Goal: Feedback & Contribution: Submit feedback/report problem

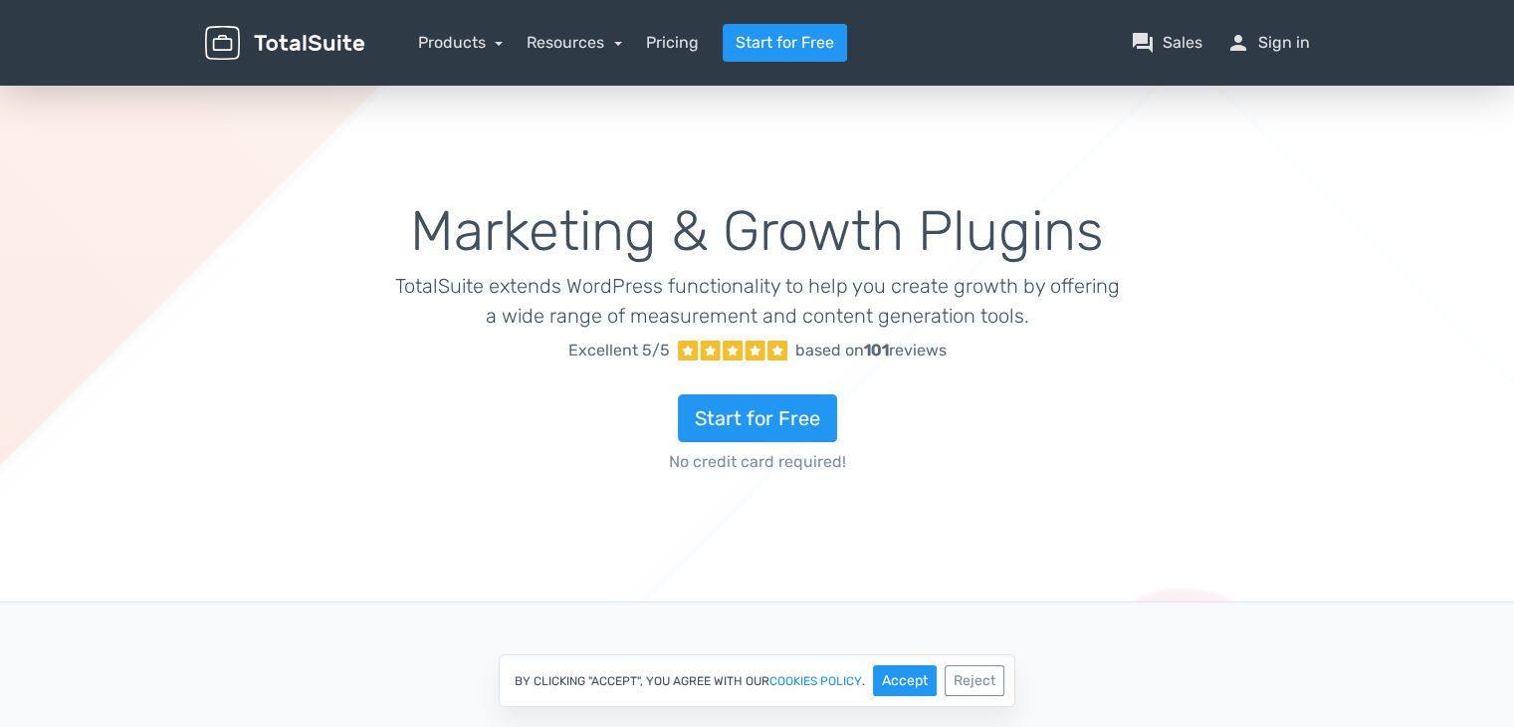
click at [1288, 372] on div "Marketing & Growth Plugins TotalSuite extends WordPress functionality to help y…" at bounding box center [757, 342] width 1514 height 521
click at [971, 682] on button "Reject" at bounding box center [975, 680] width 60 height 31
click at [1172, 40] on link "question_answer Sales" at bounding box center [1167, 43] width 72 height 24
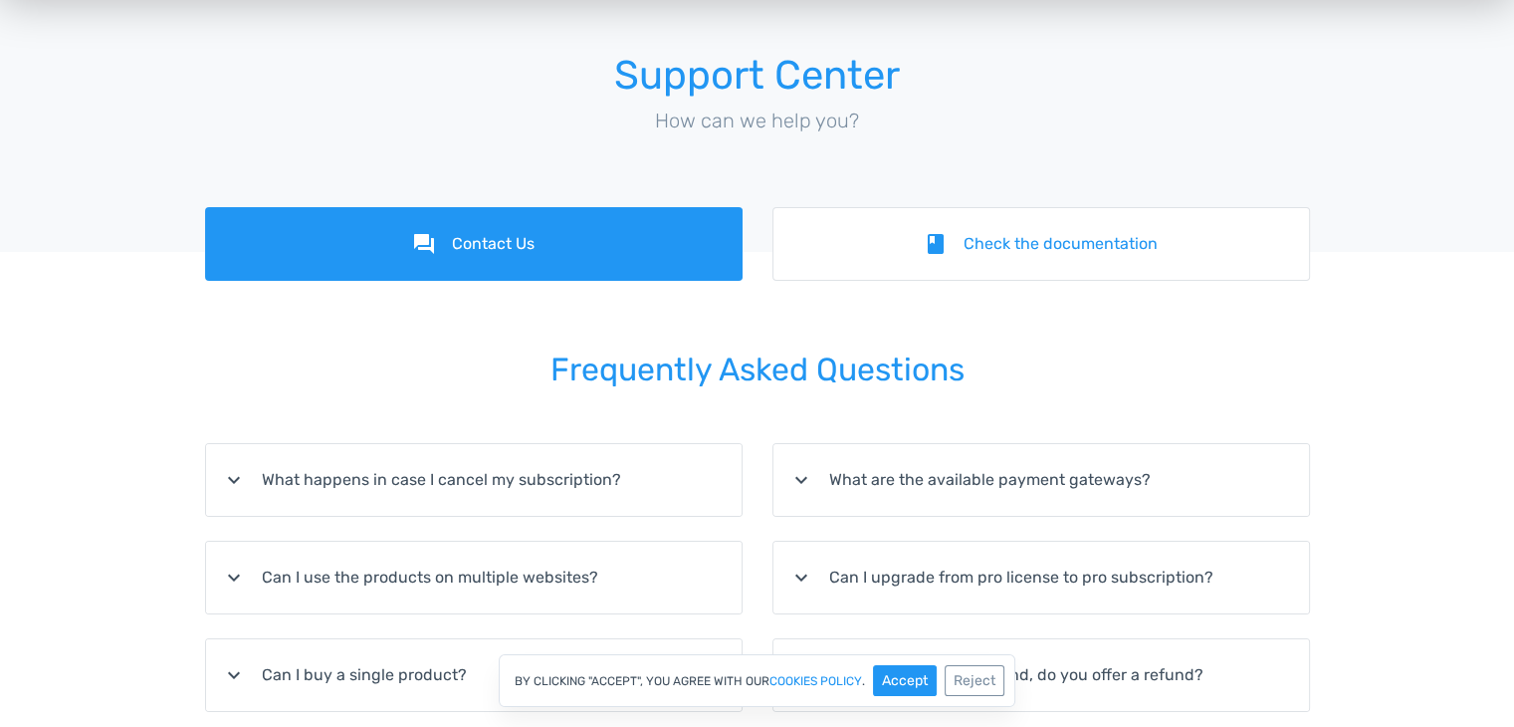
scroll to position [79, 0]
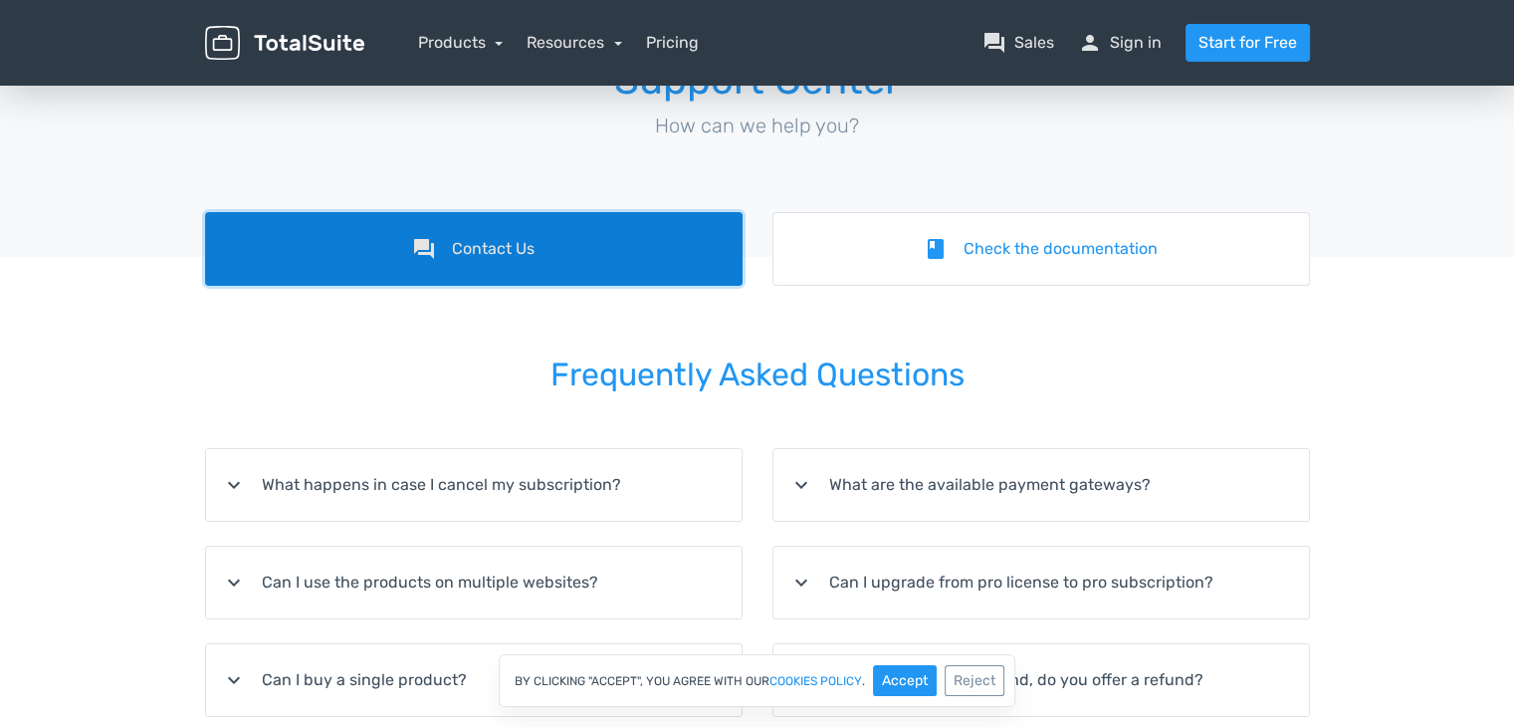
click at [588, 235] on link "forum Contact Us" at bounding box center [473, 249] width 537 height 74
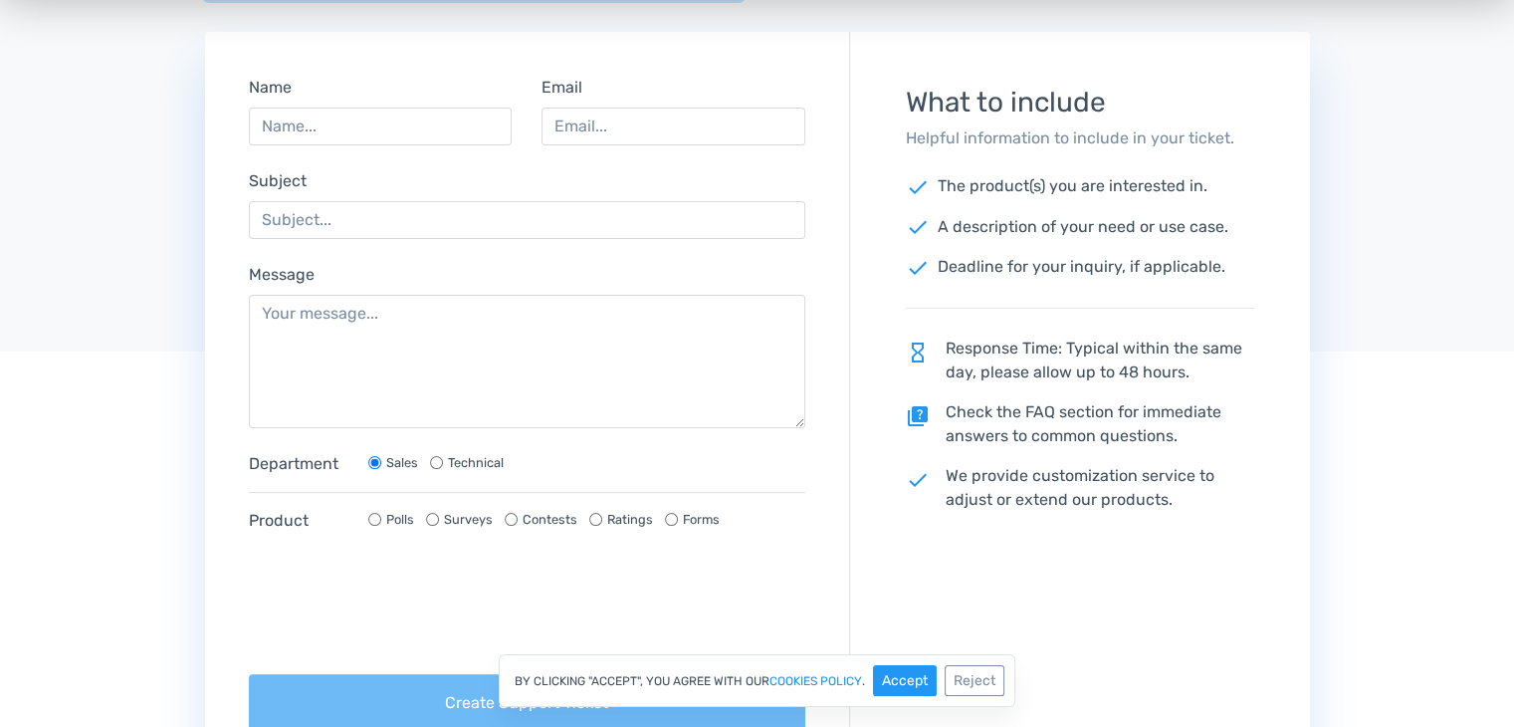
scroll to position [478, 0]
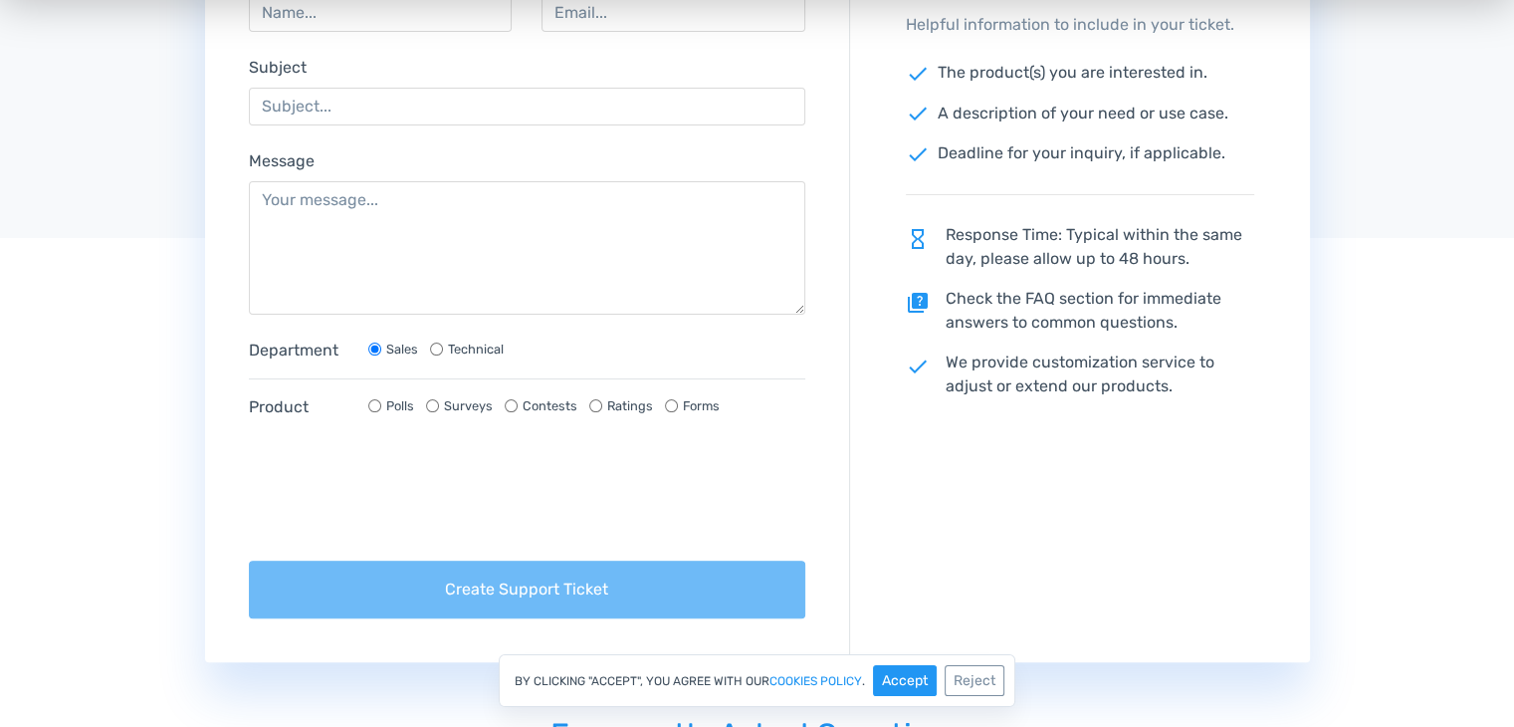
click at [433, 349] on input "Technical" at bounding box center [436, 348] width 13 height 13
radio input "true"
radio input "false"
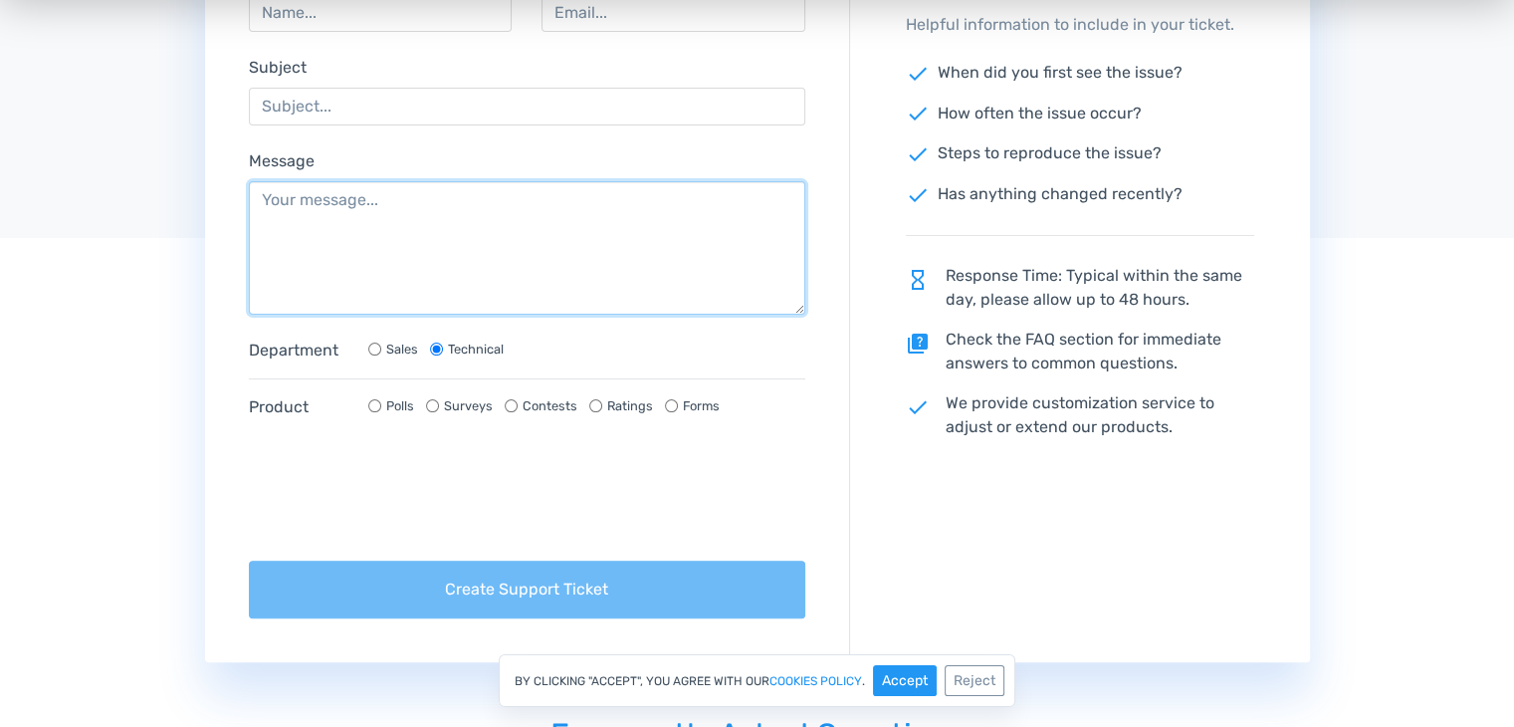
click at [514, 295] on textarea "Message" at bounding box center [527, 247] width 557 height 133
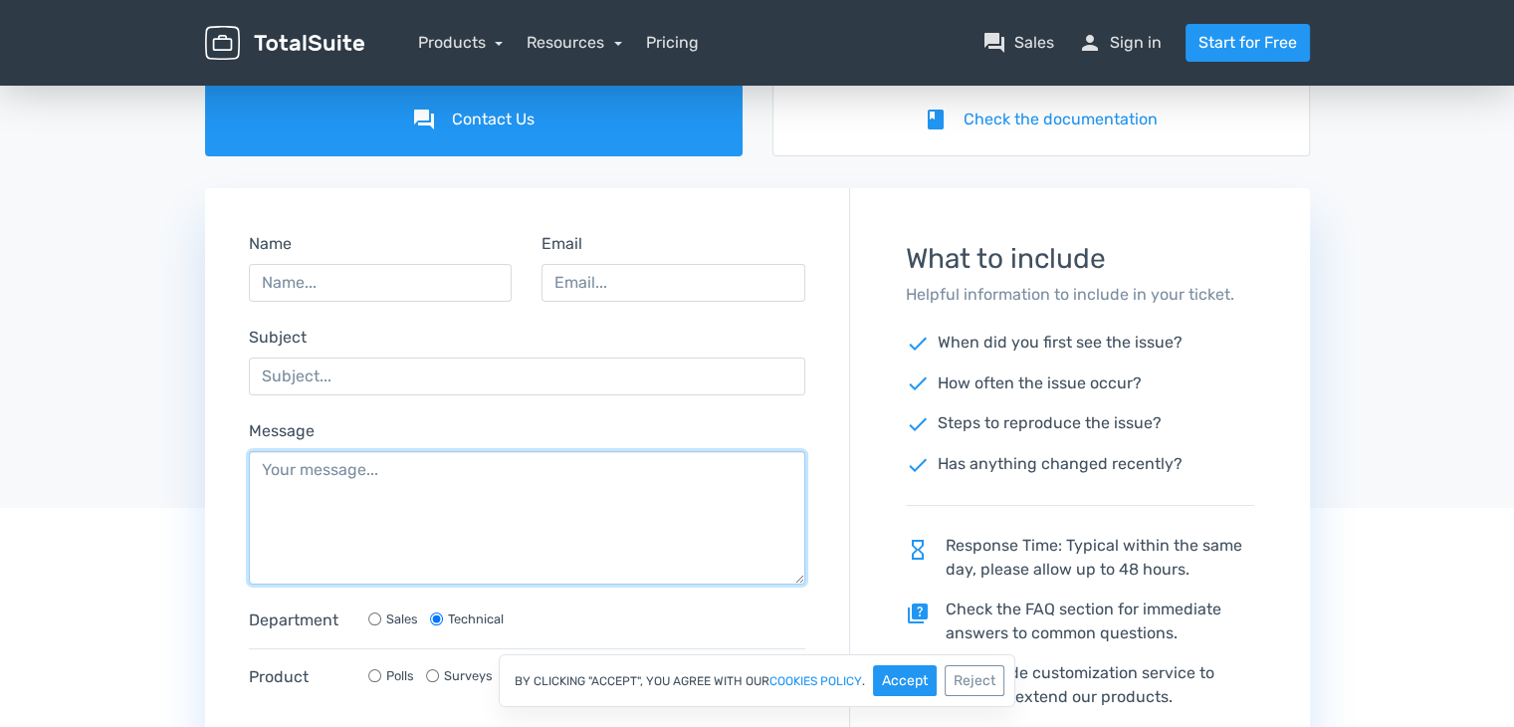
scroll to position [351, 0]
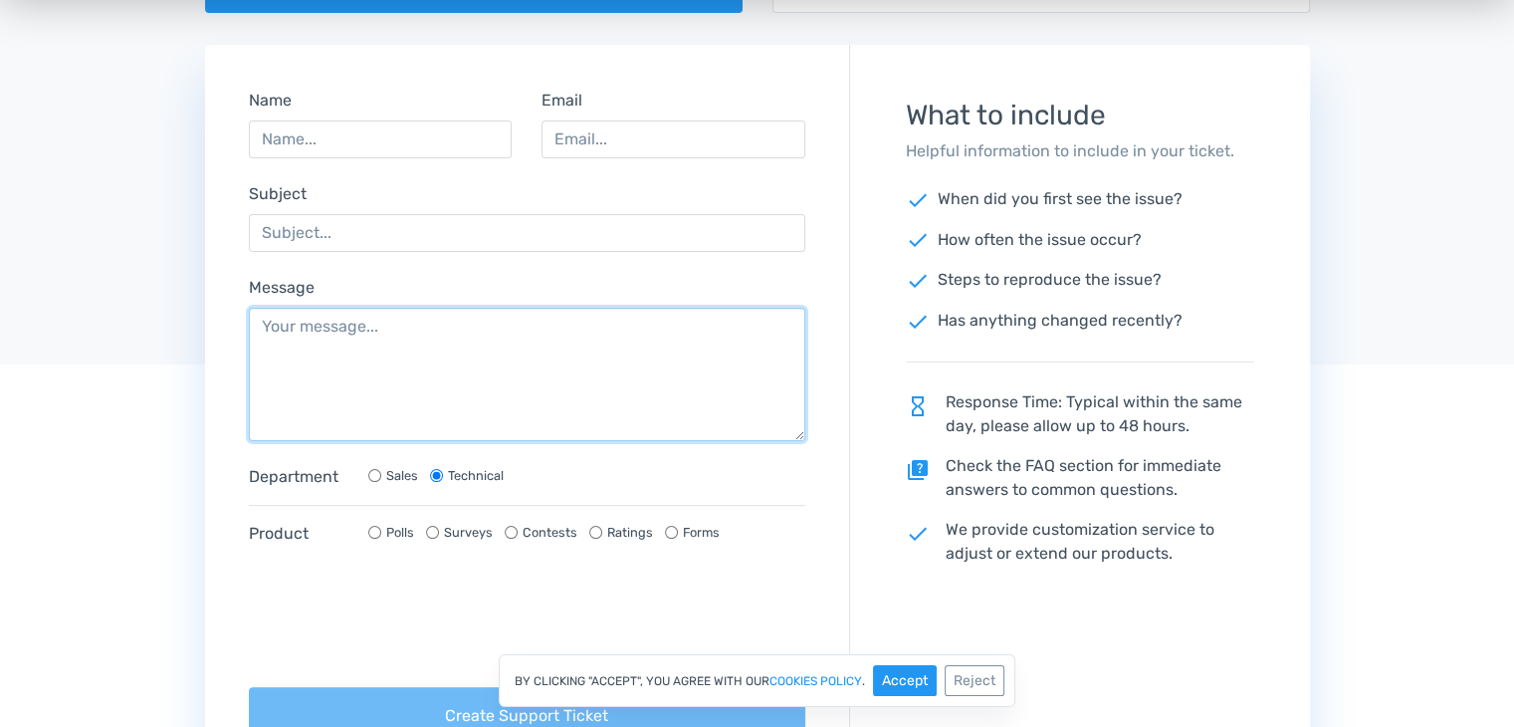
paste textarea "Lore IpsumDolo Sitamet Cons, A elit sedd eiusmod tempo inc utla. E do magnaali …"
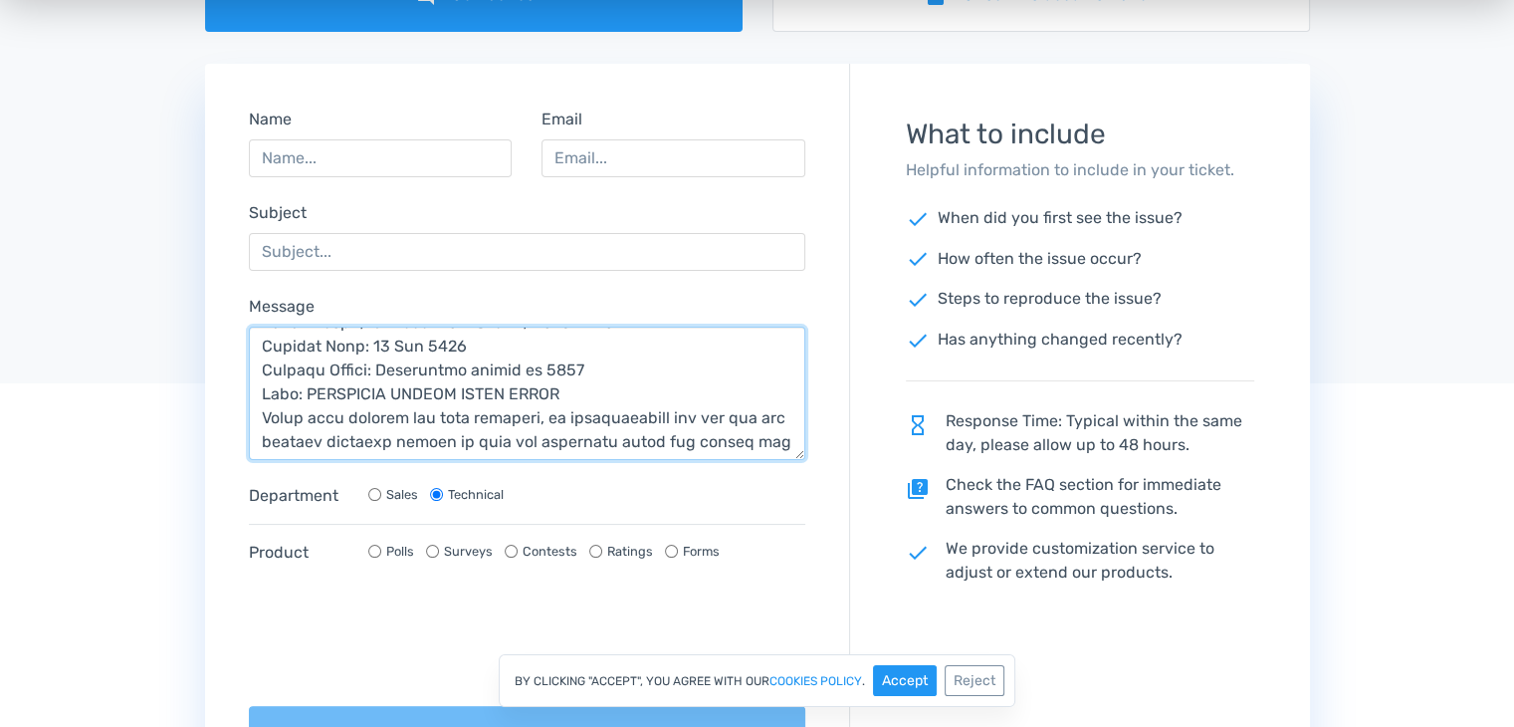
scroll to position [167, 0]
click at [582, 388] on textarea "Message" at bounding box center [527, 392] width 557 height 133
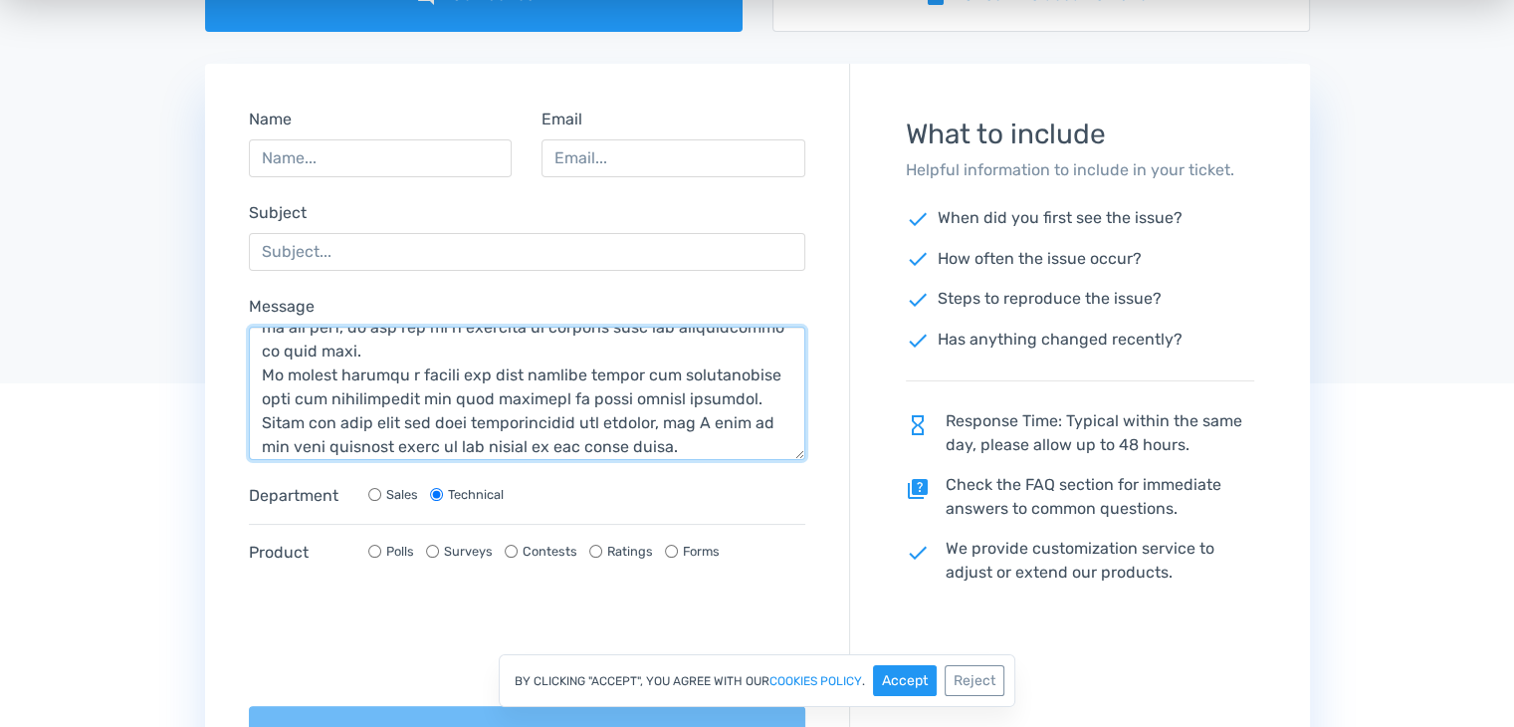
scroll to position [454, 0]
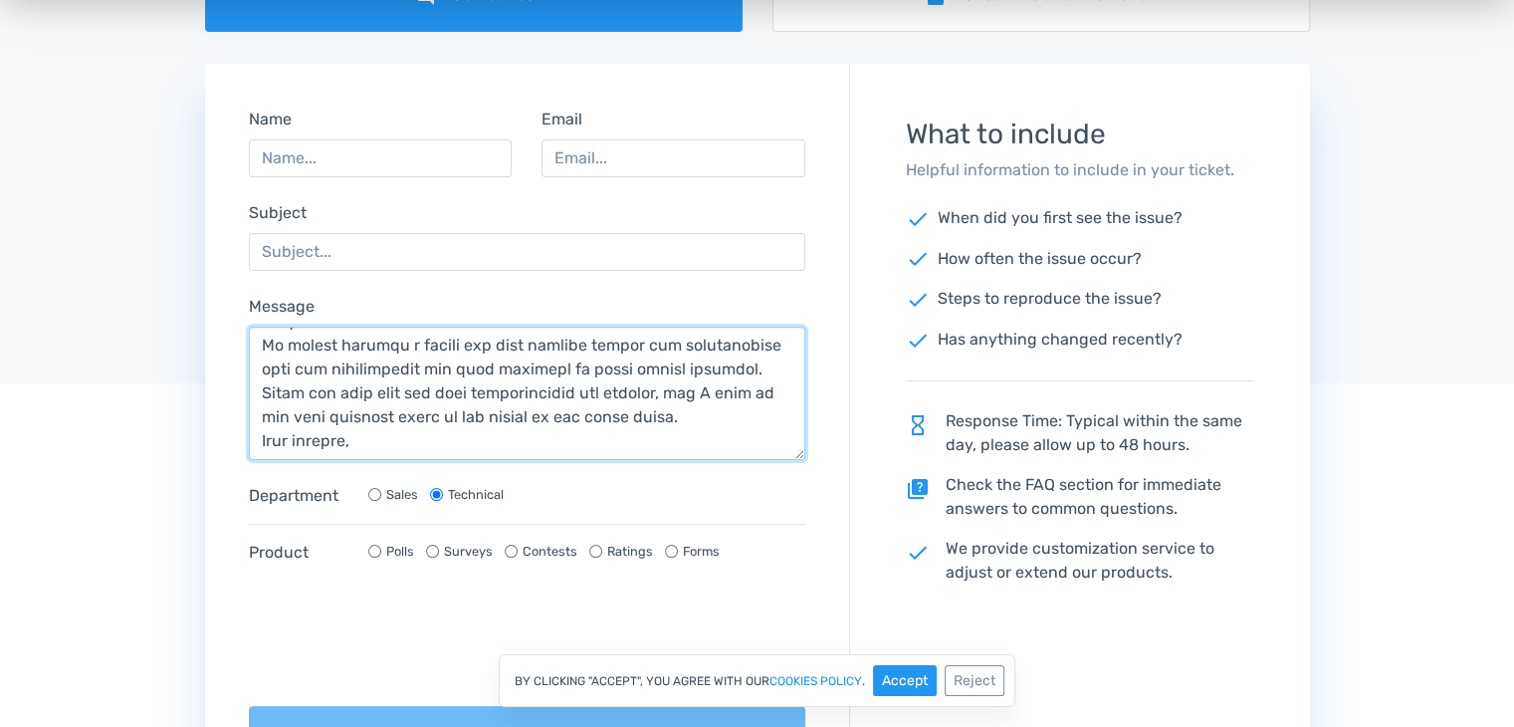
click at [478, 440] on textarea "Message" at bounding box center [527, 392] width 557 height 133
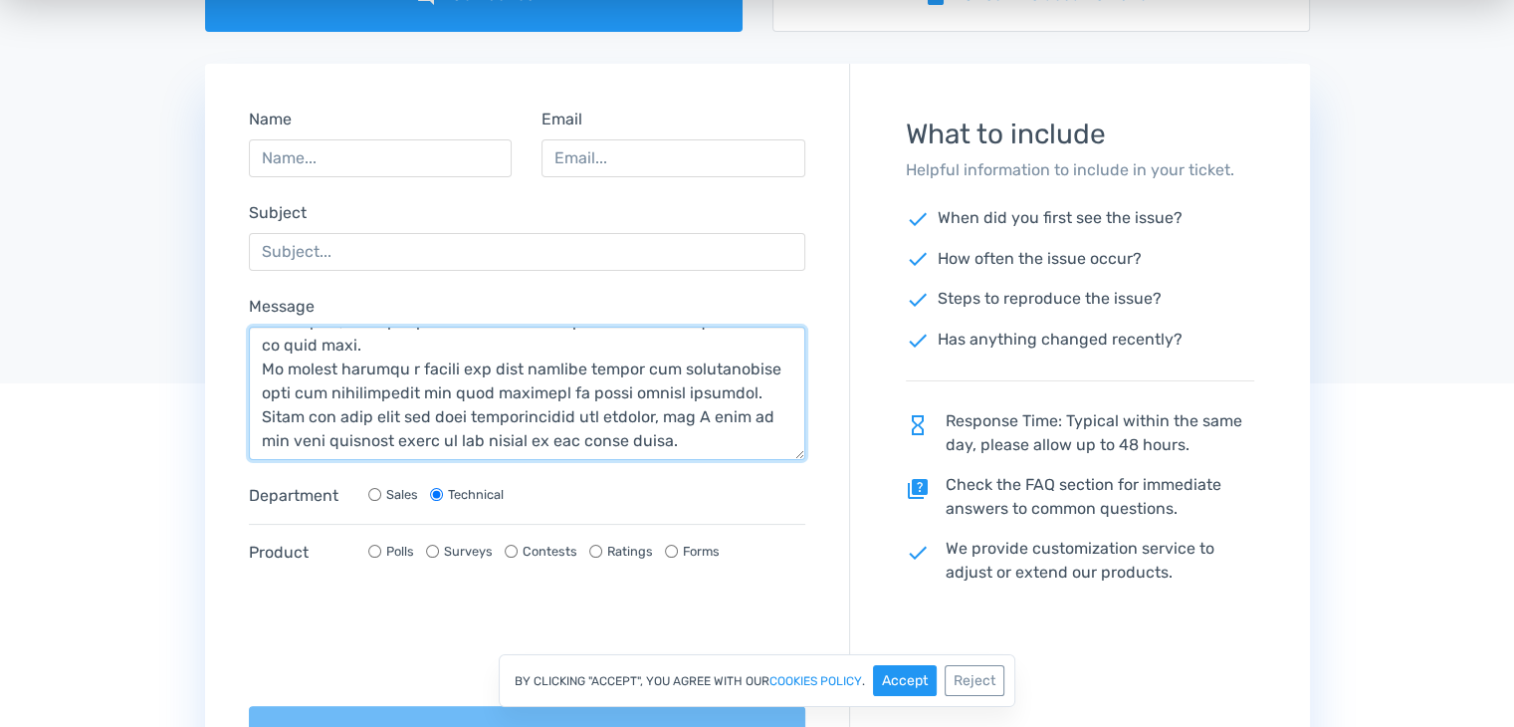
scroll to position [430, 0]
type textarea "Lore IpsumDolo Sitamet Cons, A elit sedd eiusmod tempo inc utla. E do magnaali …"
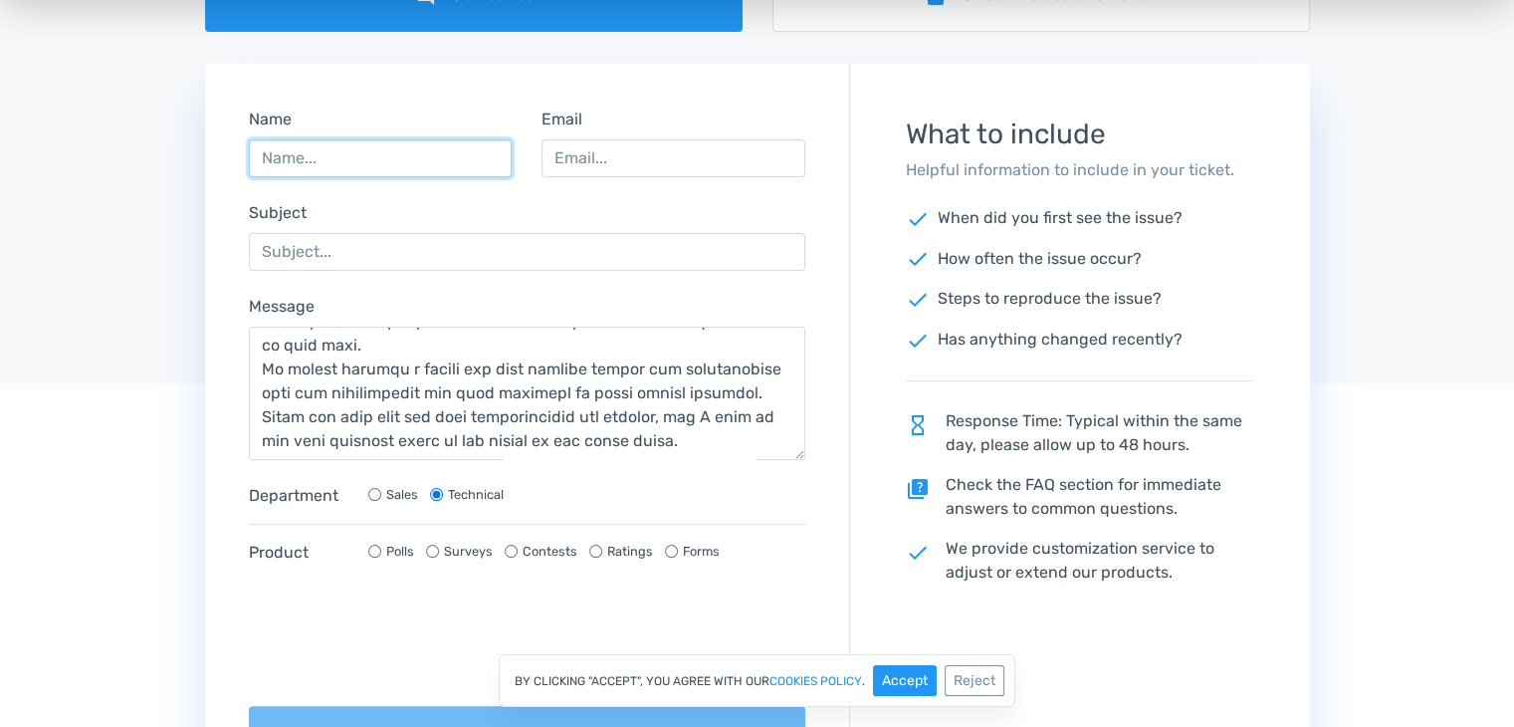
click at [370, 158] on input "Name" at bounding box center [381, 158] width 264 height 38
type input "[PERSON_NAME]"
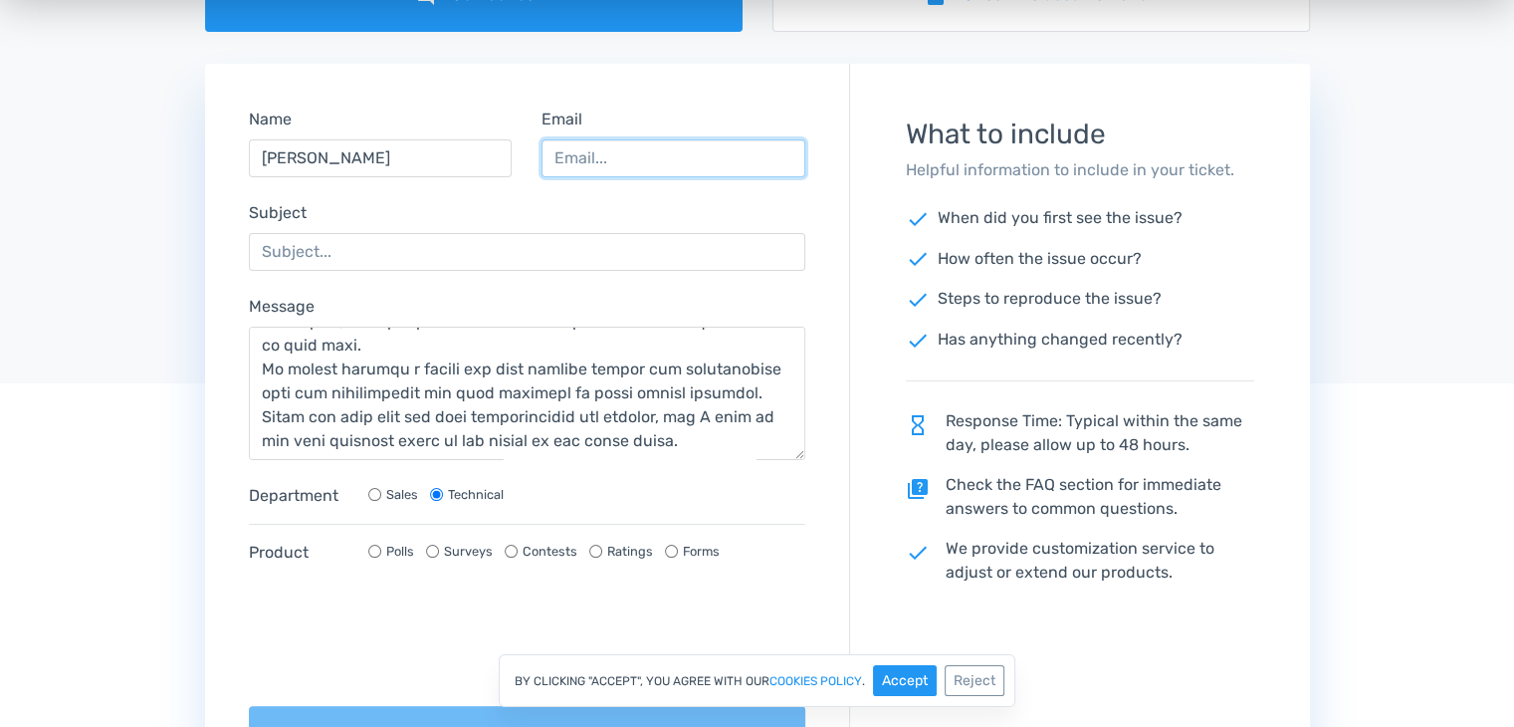
click at [623, 153] on input "Email" at bounding box center [673, 158] width 264 height 38
click at [1354, 399] on div "forum Contact Us book Check the documentation Name [PERSON_NAME] Email Subject …" at bounding box center [757, 382] width 1514 height 849
click at [728, 172] on input "Email" at bounding box center [673, 158] width 264 height 38
paste input "[EMAIL_ADDRESS][DOMAIN_NAME]"
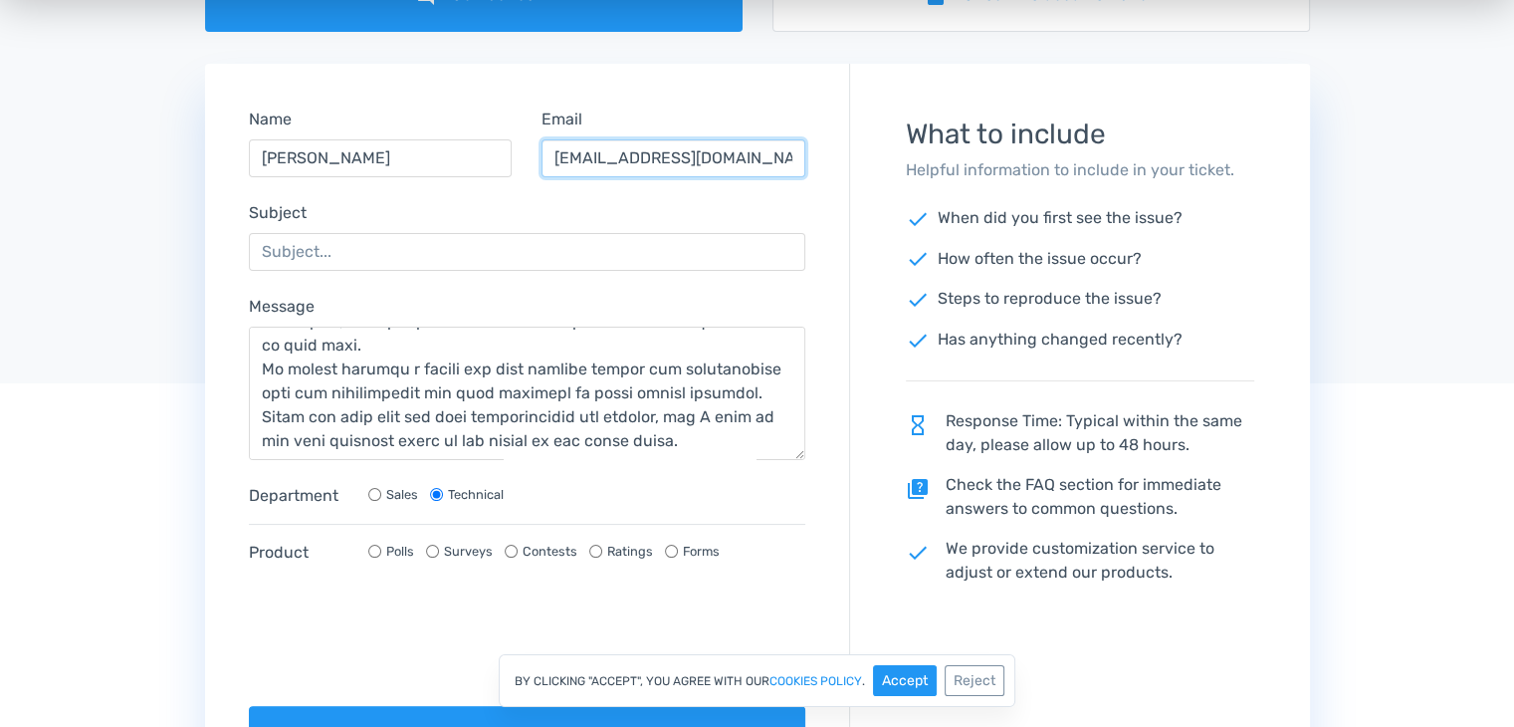
type input "[EMAIL_ADDRESS][DOMAIN_NAME]"
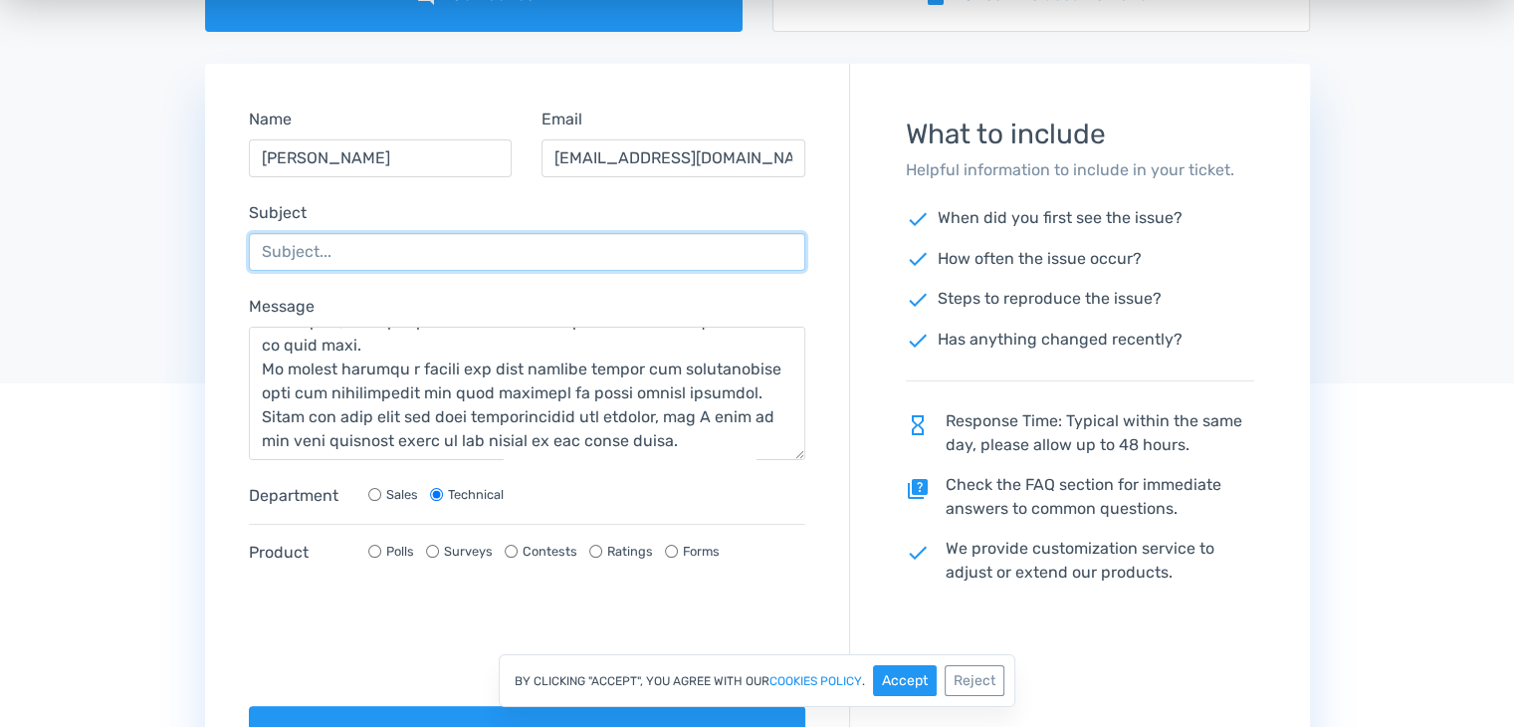
click at [385, 261] on input "Subject" at bounding box center [527, 252] width 557 height 38
paste input "Refund Request for Unused Account – Order #52306226"
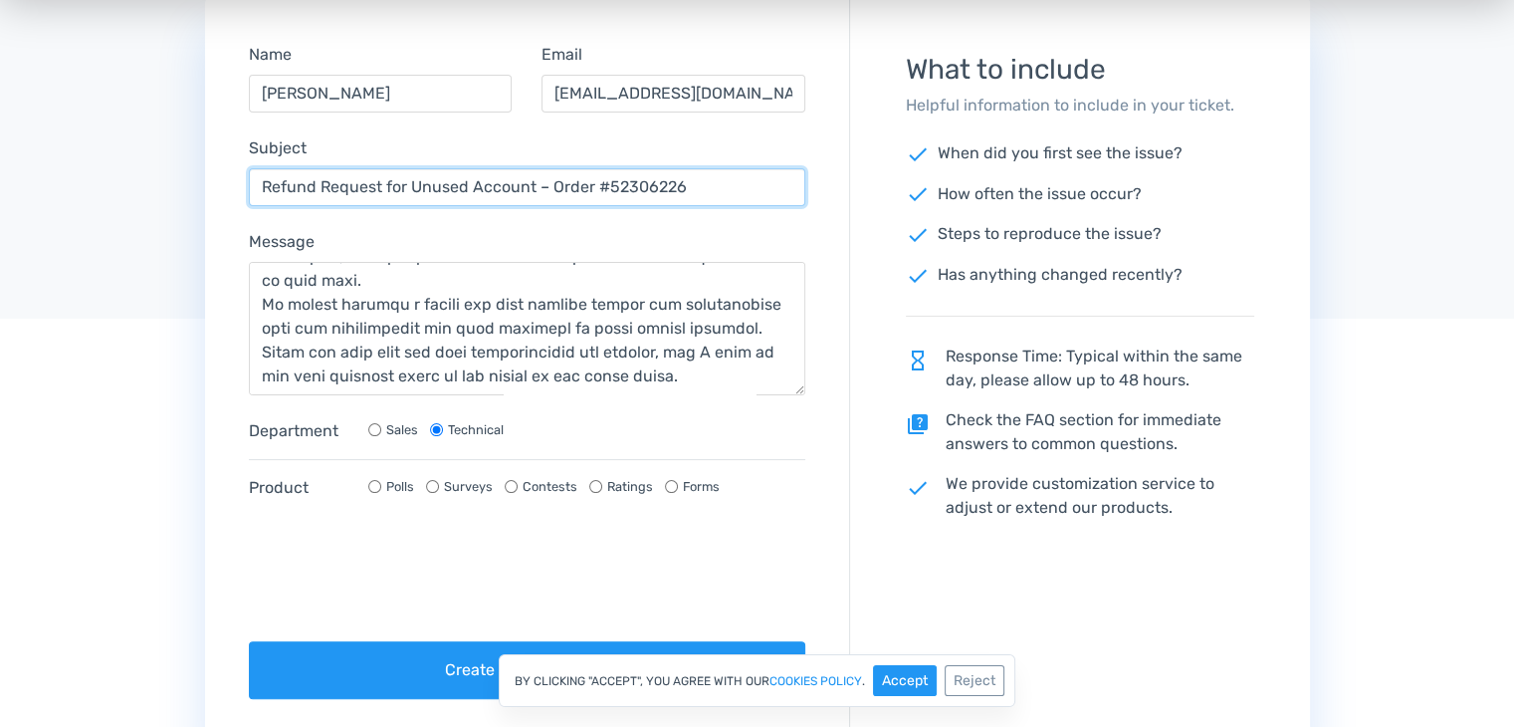
scroll to position [394, 0]
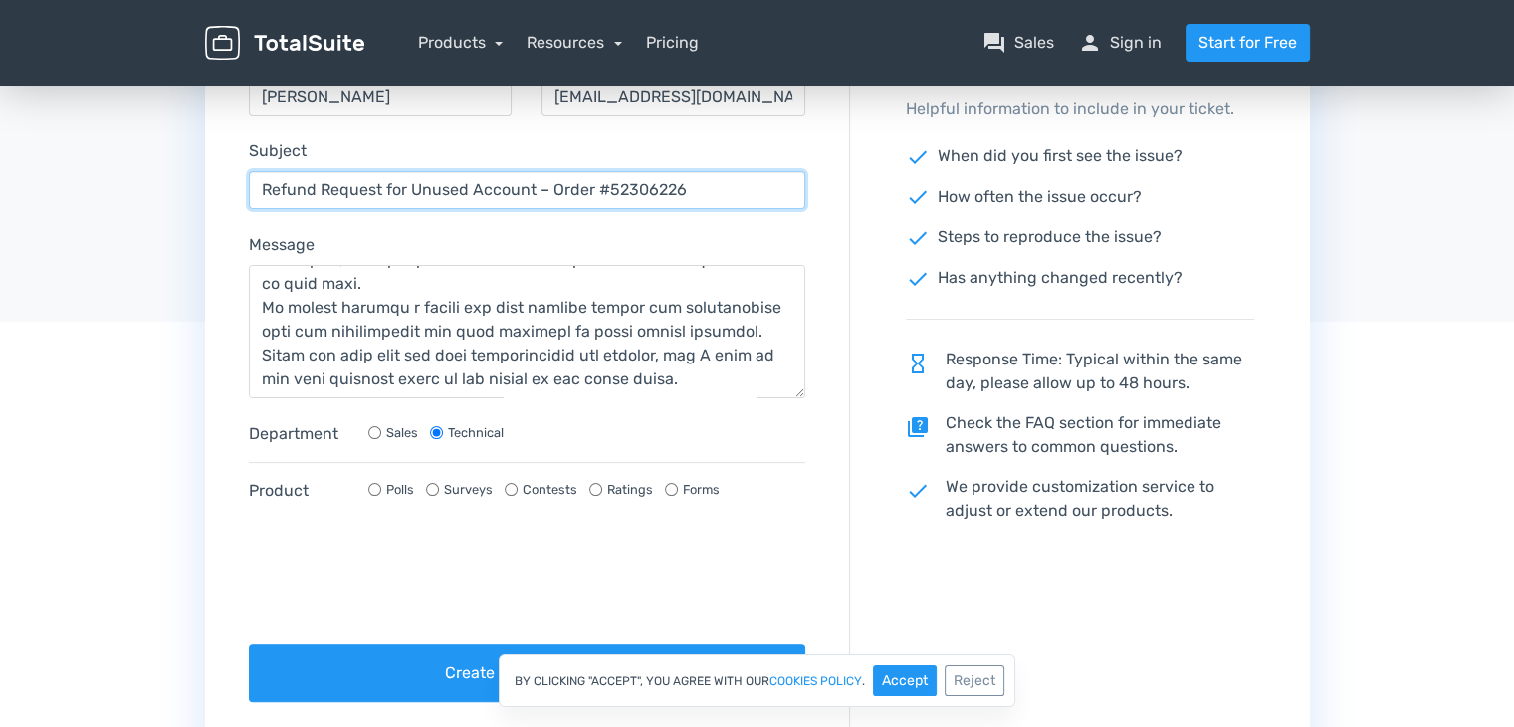
click at [533, 178] on input "Refund Request for Unused Account – Order #52306226" at bounding box center [527, 190] width 557 height 38
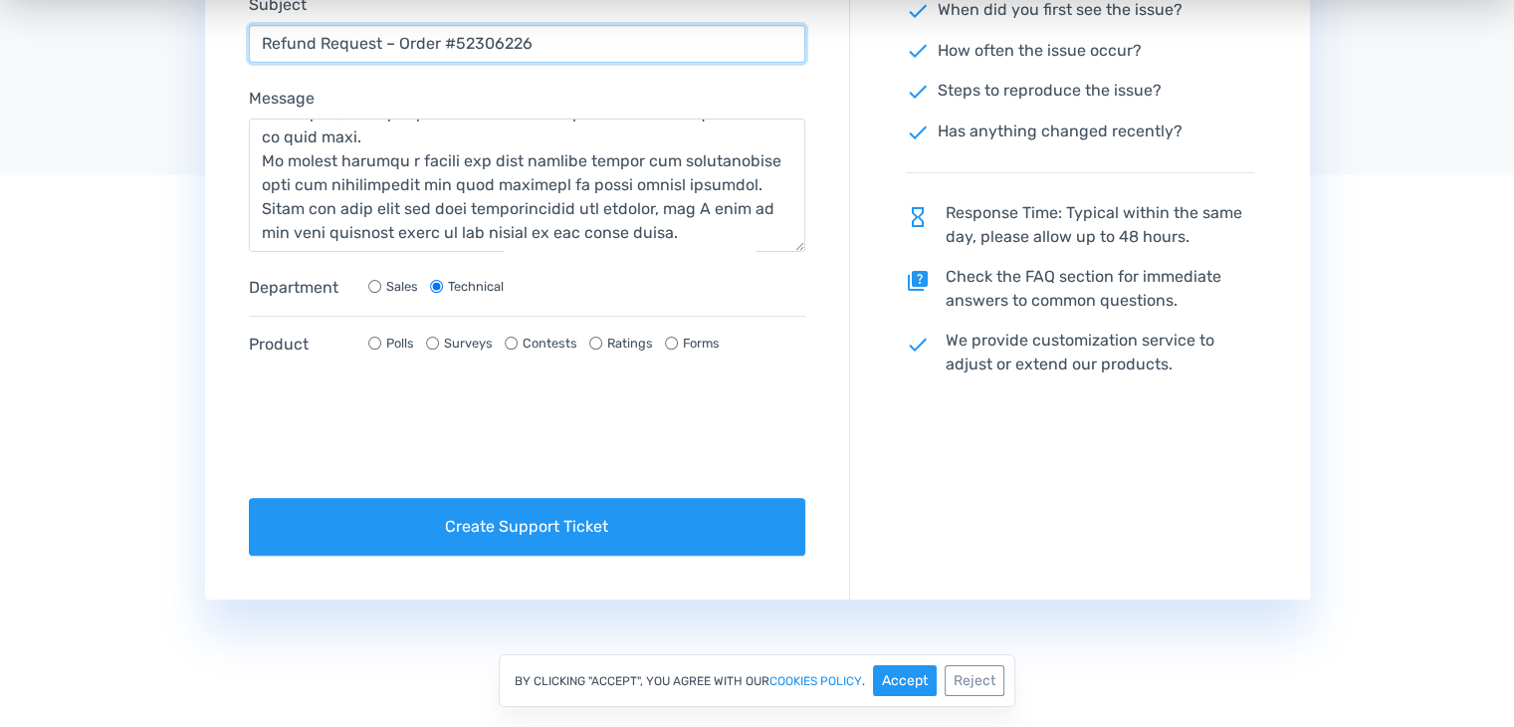
scroll to position [541, 0]
type input "Refund Request – Order #52306226"
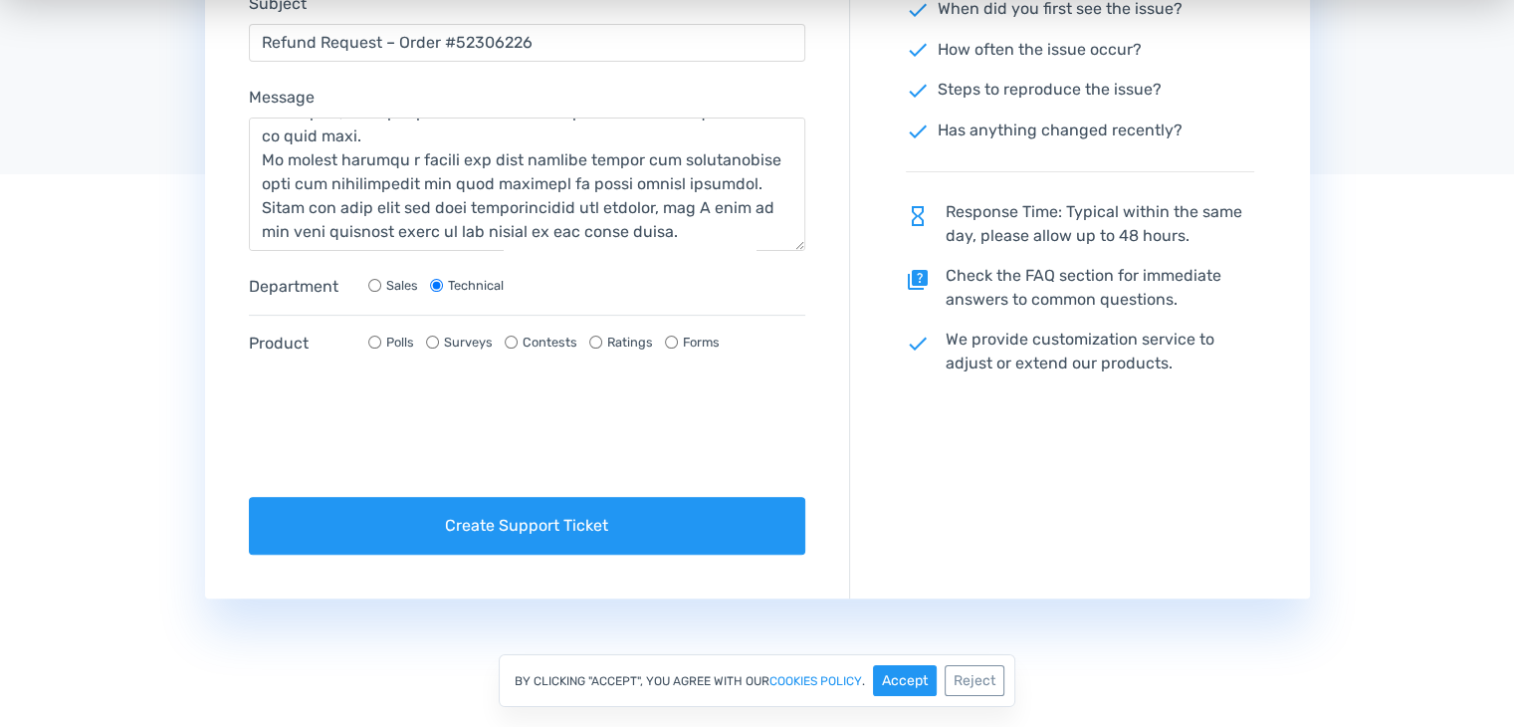
click at [381, 342] on div "Polls" at bounding box center [391, 341] width 46 height 19
click at [369, 339] on input "Polls" at bounding box center [374, 341] width 13 height 13
radio input "true"
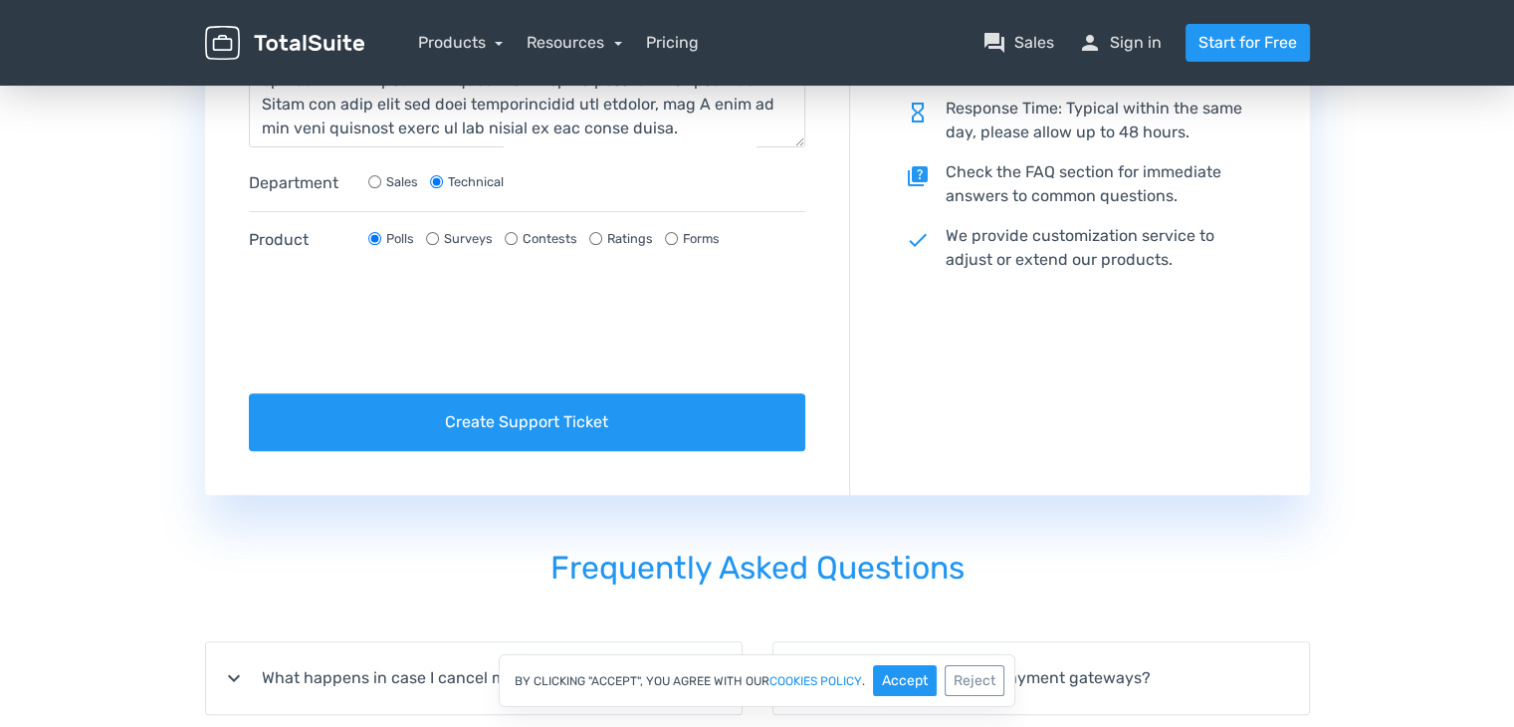
scroll to position [650, 0]
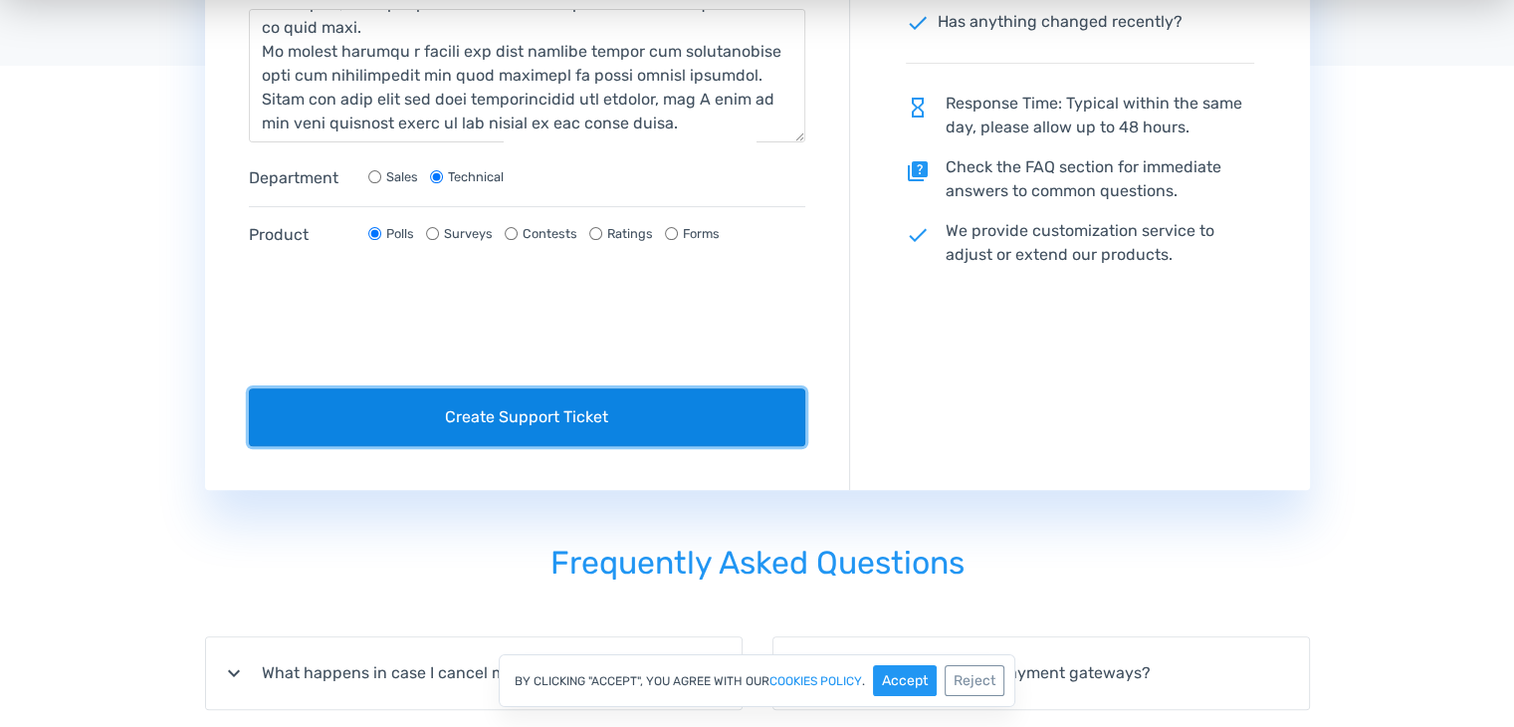
click at [662, 420] on button "Create Support Ticket" at bounding box center [527, 417] width 557 height 58
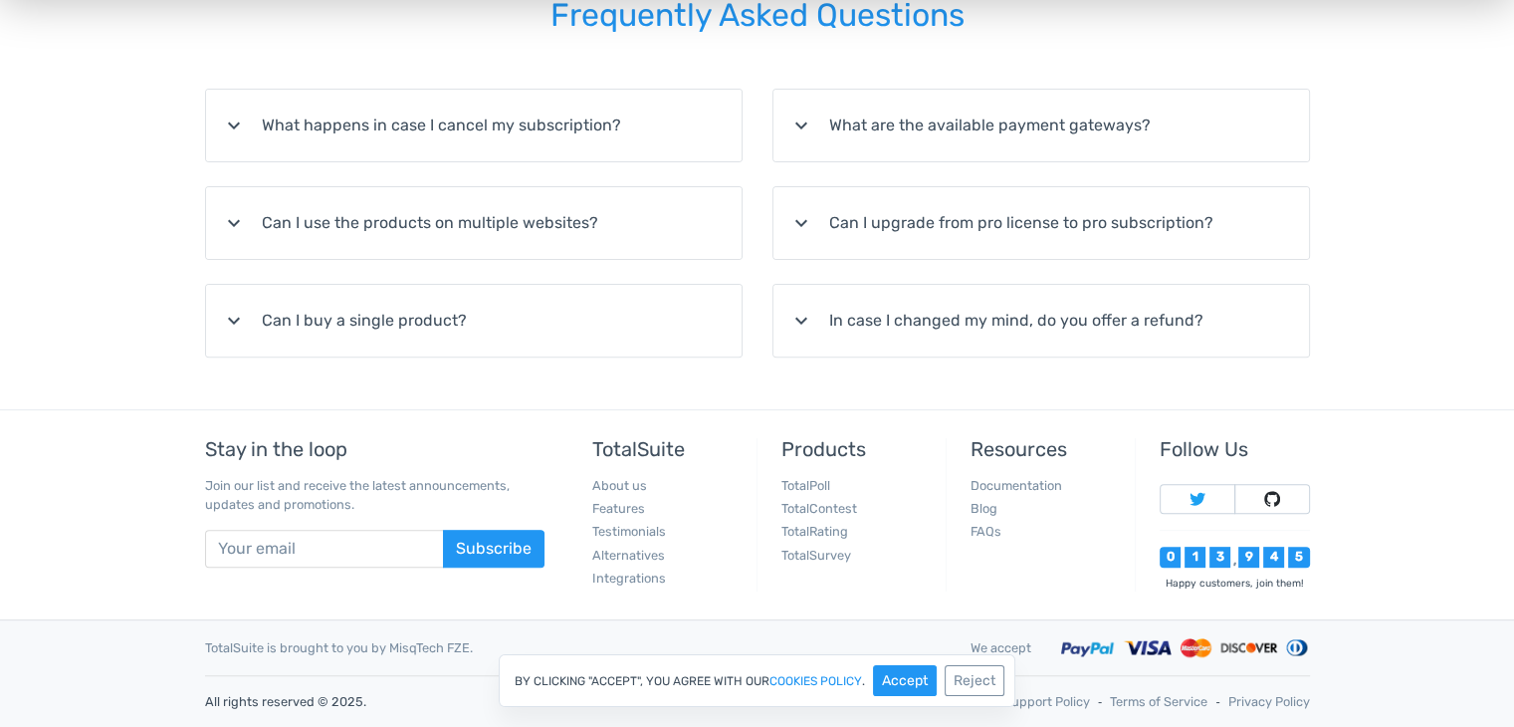
scroll to position [628, 0]
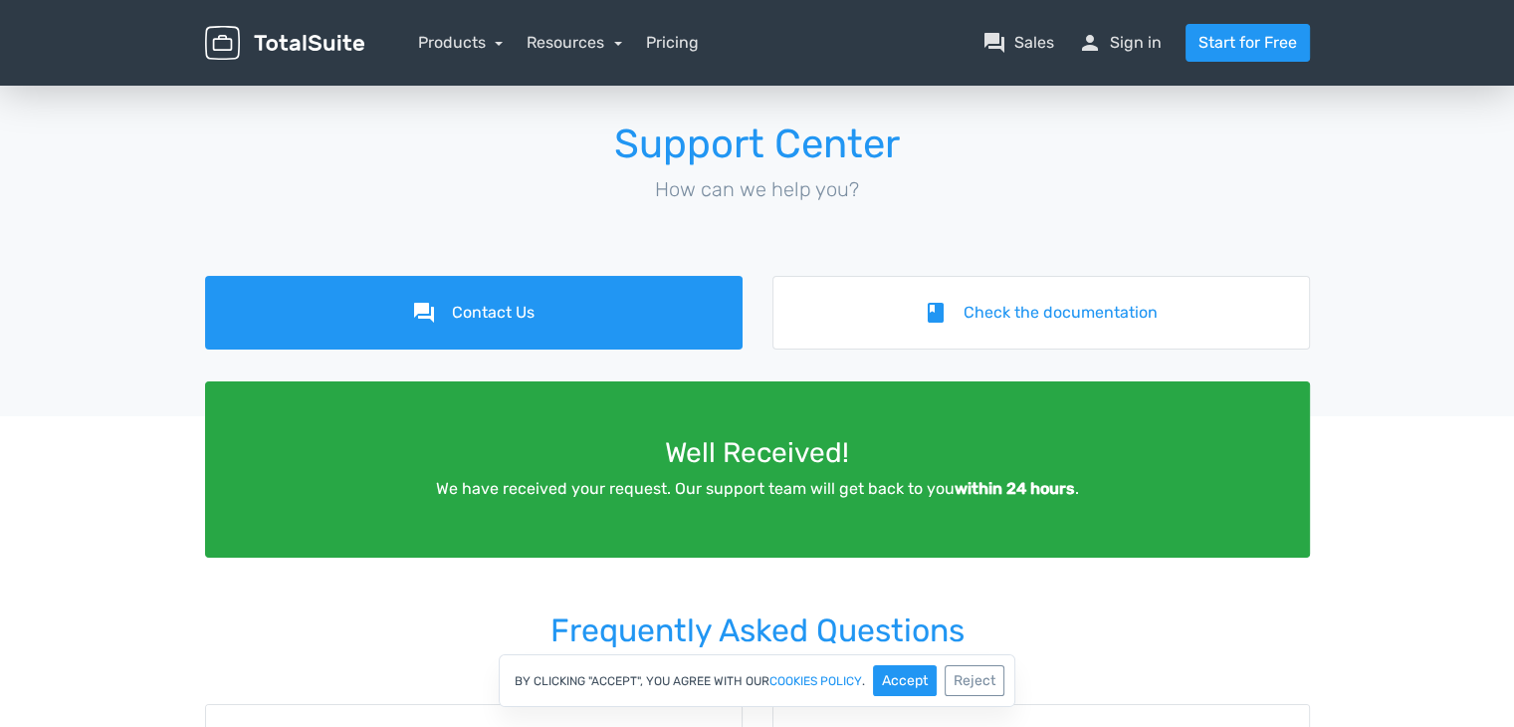
scroll to position [0, 0]
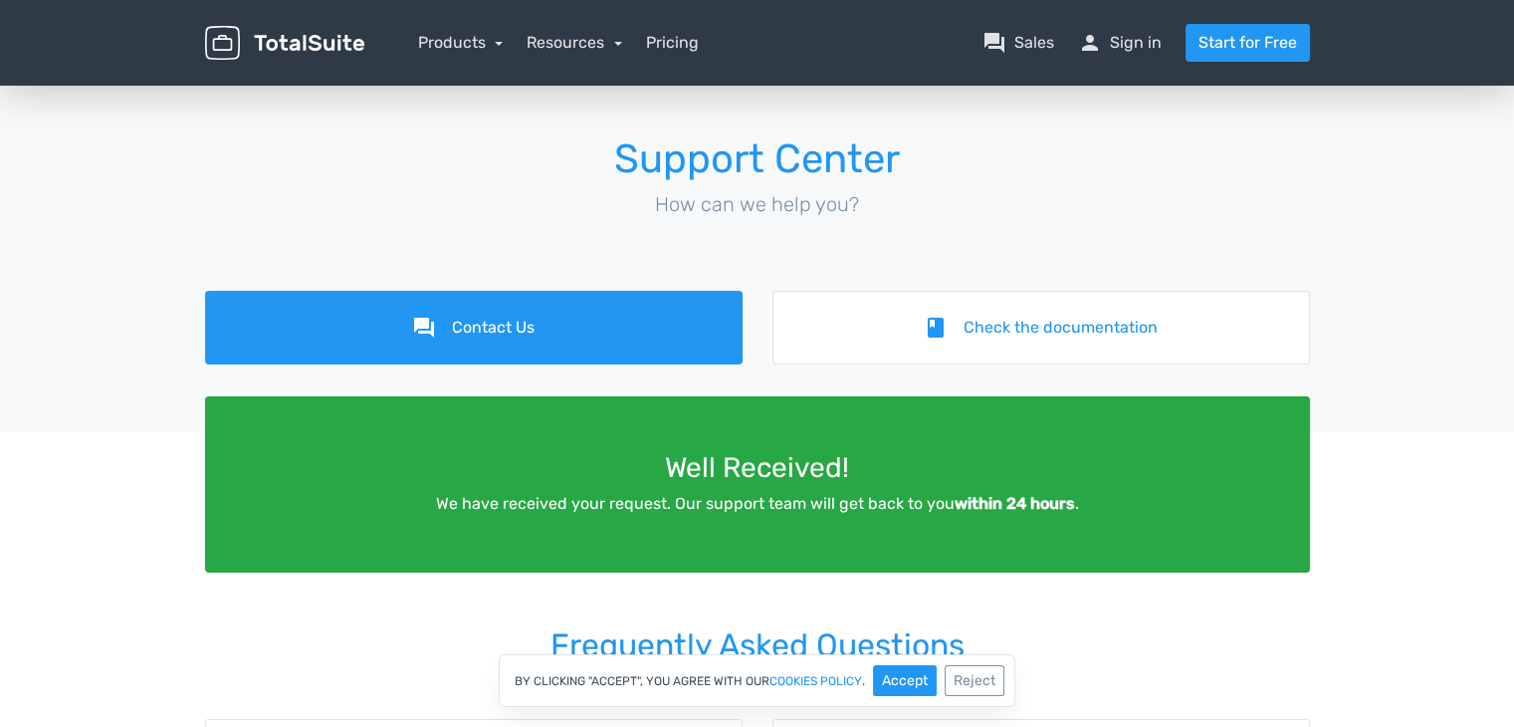
click at [1310, 229] on div "Support Center How can we help you?" at bounding box center [757, 185] width 1135 height 153
